Goal: Navigation & Orientation: Go to known website

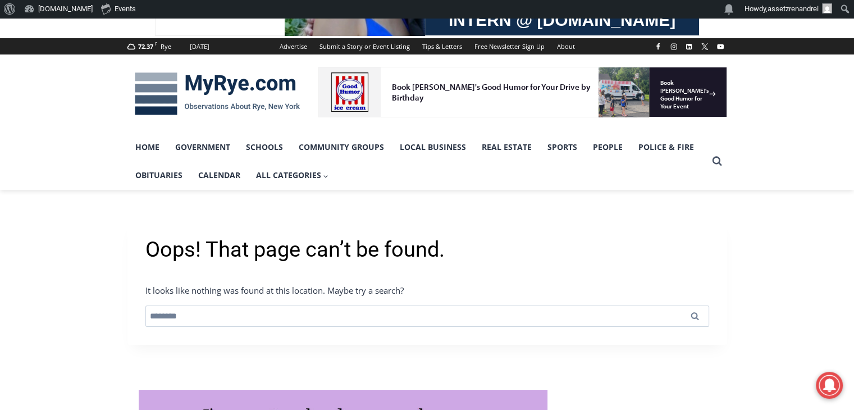
scroll to position [132, 0]
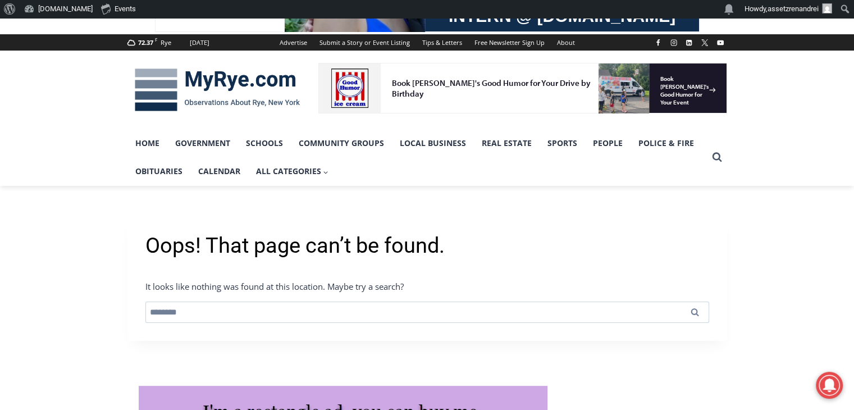
click at [228, 233] on h1 "Oops! That page can’t be found." at bounding box center [426, 246] width 563 height 26
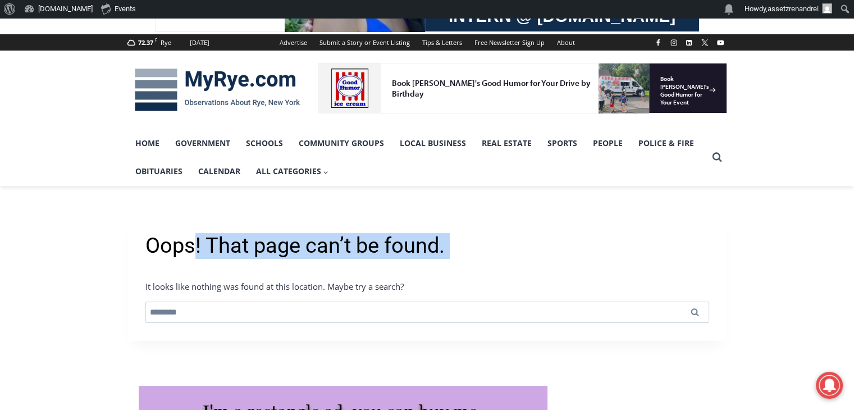
click at [228, 233] on h1 "Oops! That page can’t be found." at bounding box center [426, 246] width 563 height 26
copy div "Oops! That page can’t be found."
